Goal: Find specific page/section: Find specific page/section

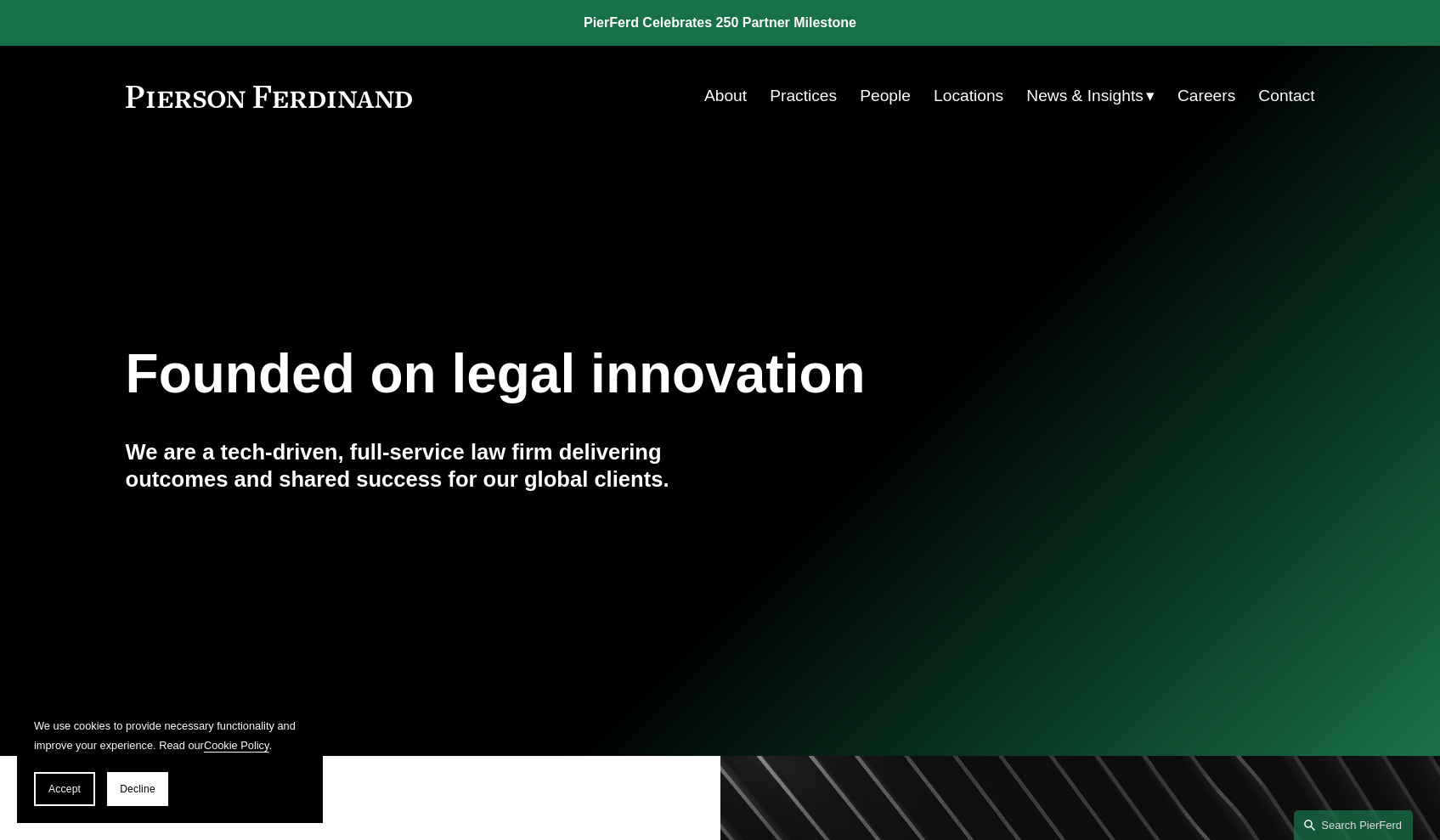
click at [868, 102] on link "People" at bounding box center [885, 96] width 51 height 33
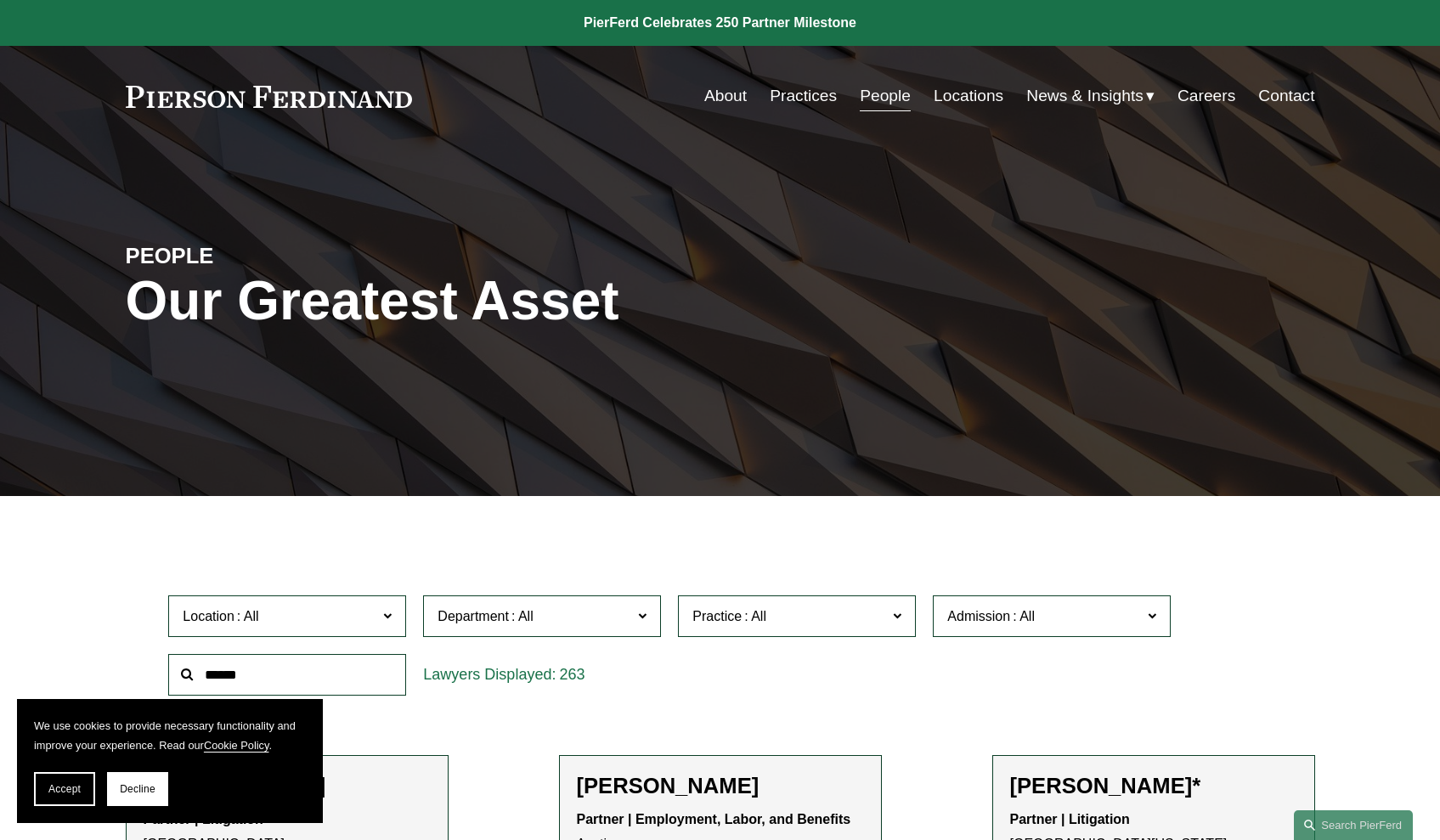
click at [386, 618] on span at bounding box center [387, 616] width 9 height 22
click at [126, 786] on span "Decline" at bounding box center [137, 789] width 35 height 11
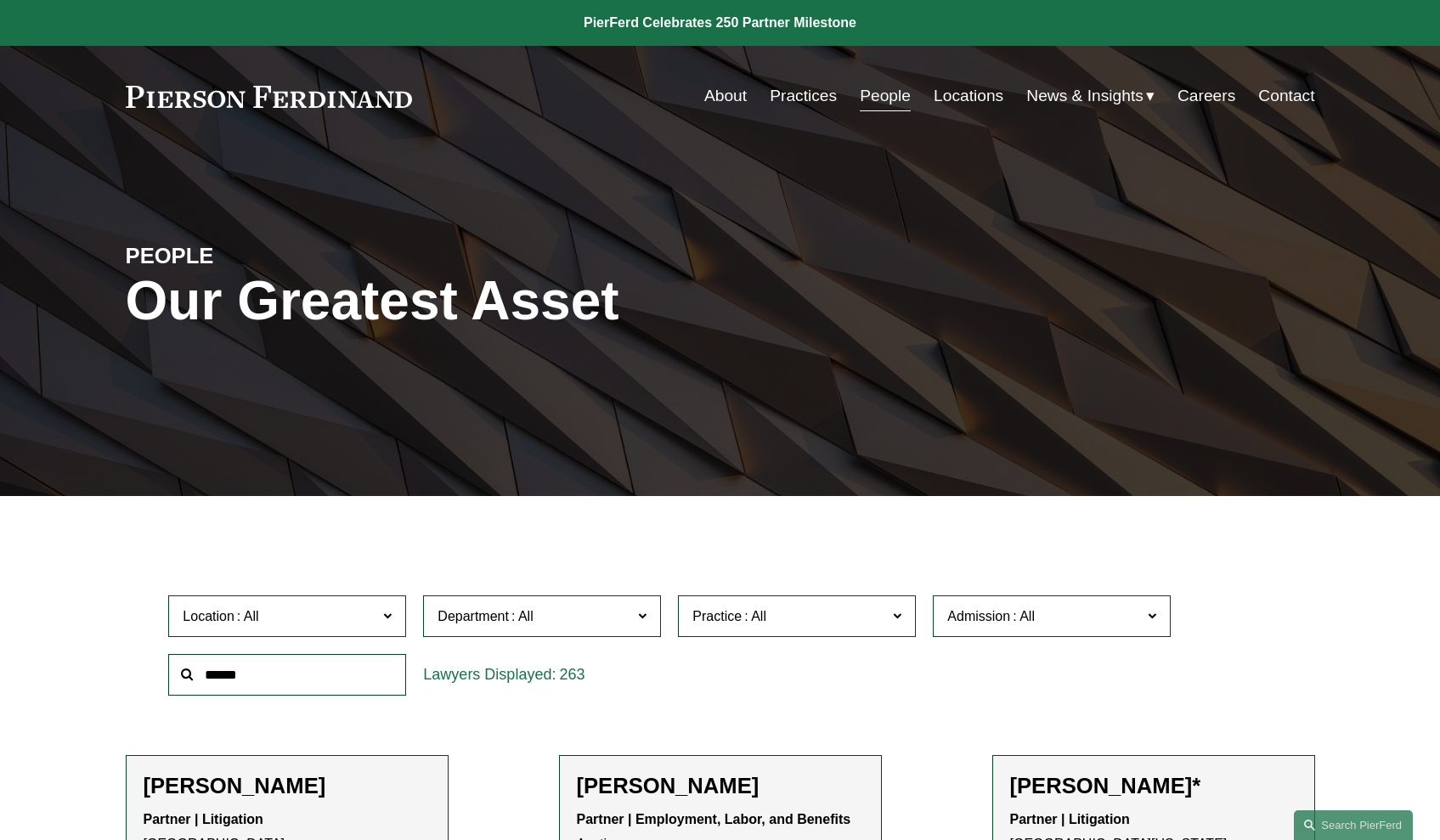
scroll to position [166, 0]
click at [249, 618] on span at bounding box center [248, 616] width 27 height 14
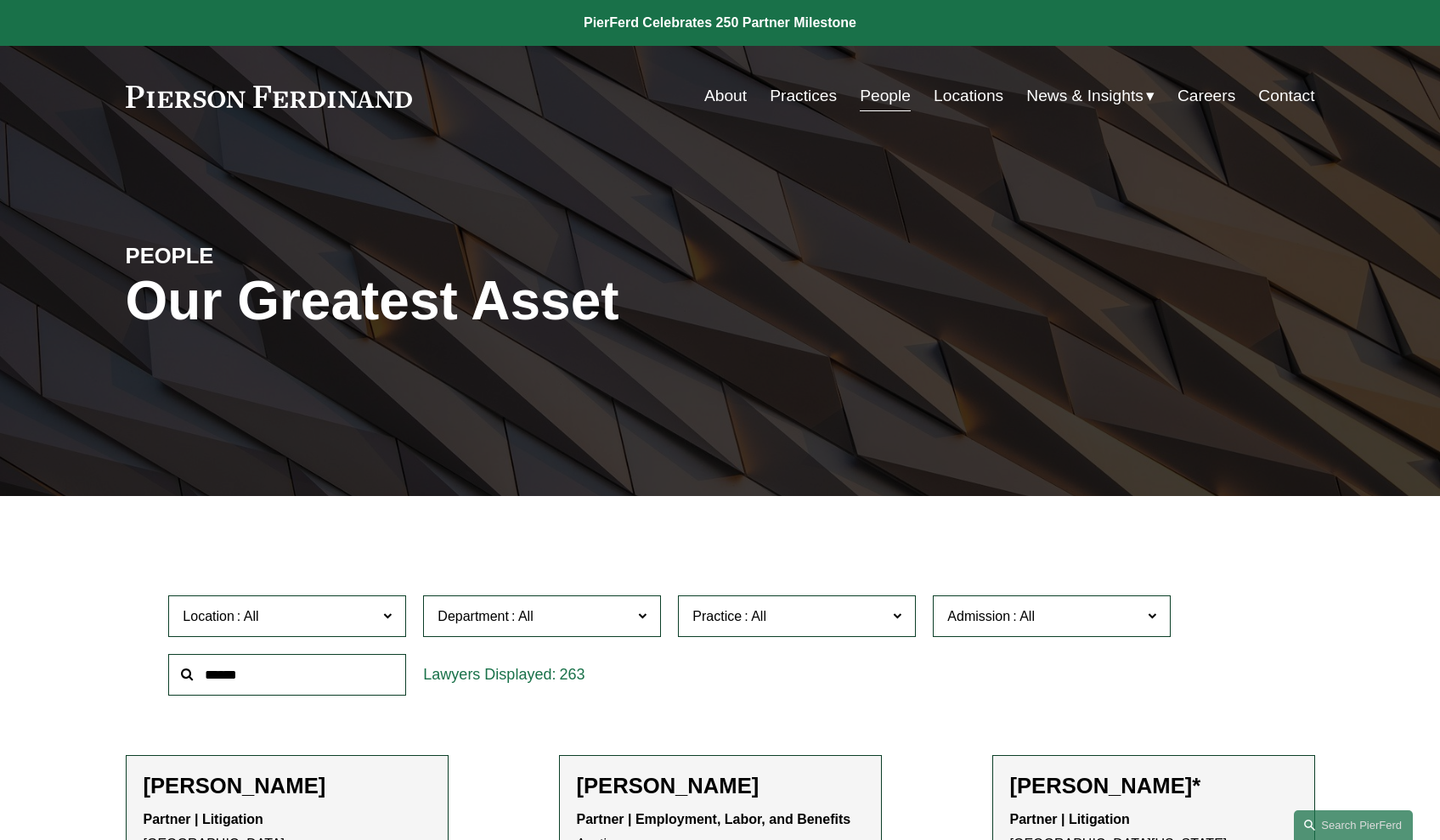
click at [216, 671] on input "text" at bounding box center [287, 674] width 238 height 41
type input "*****"
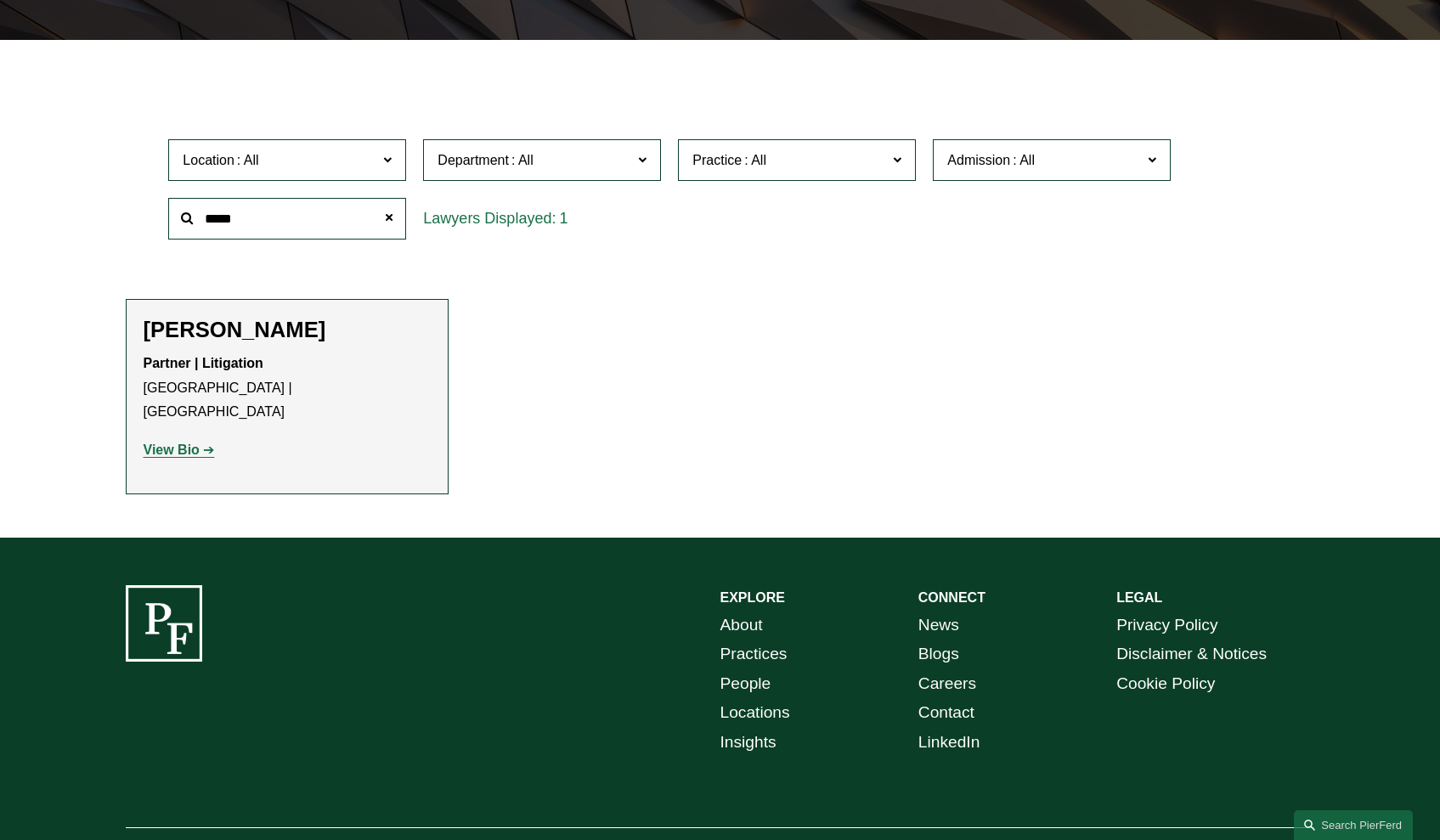
scroll to position [472, 0]
